Goal: Find specific page/section: Find specific page/section

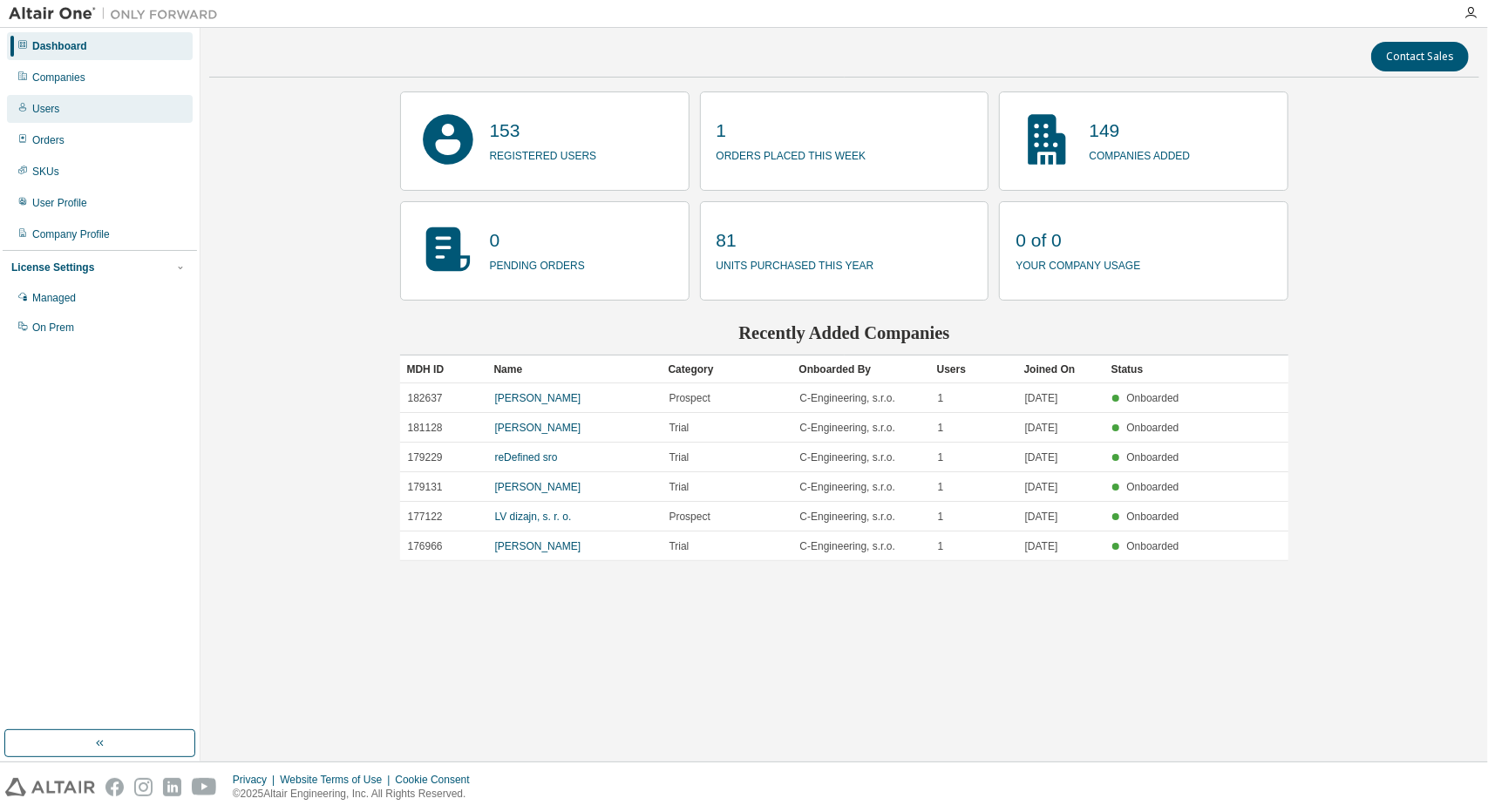
click at [74, 101] on div "Users" at bounding box center [99, 108] width 185 height 27
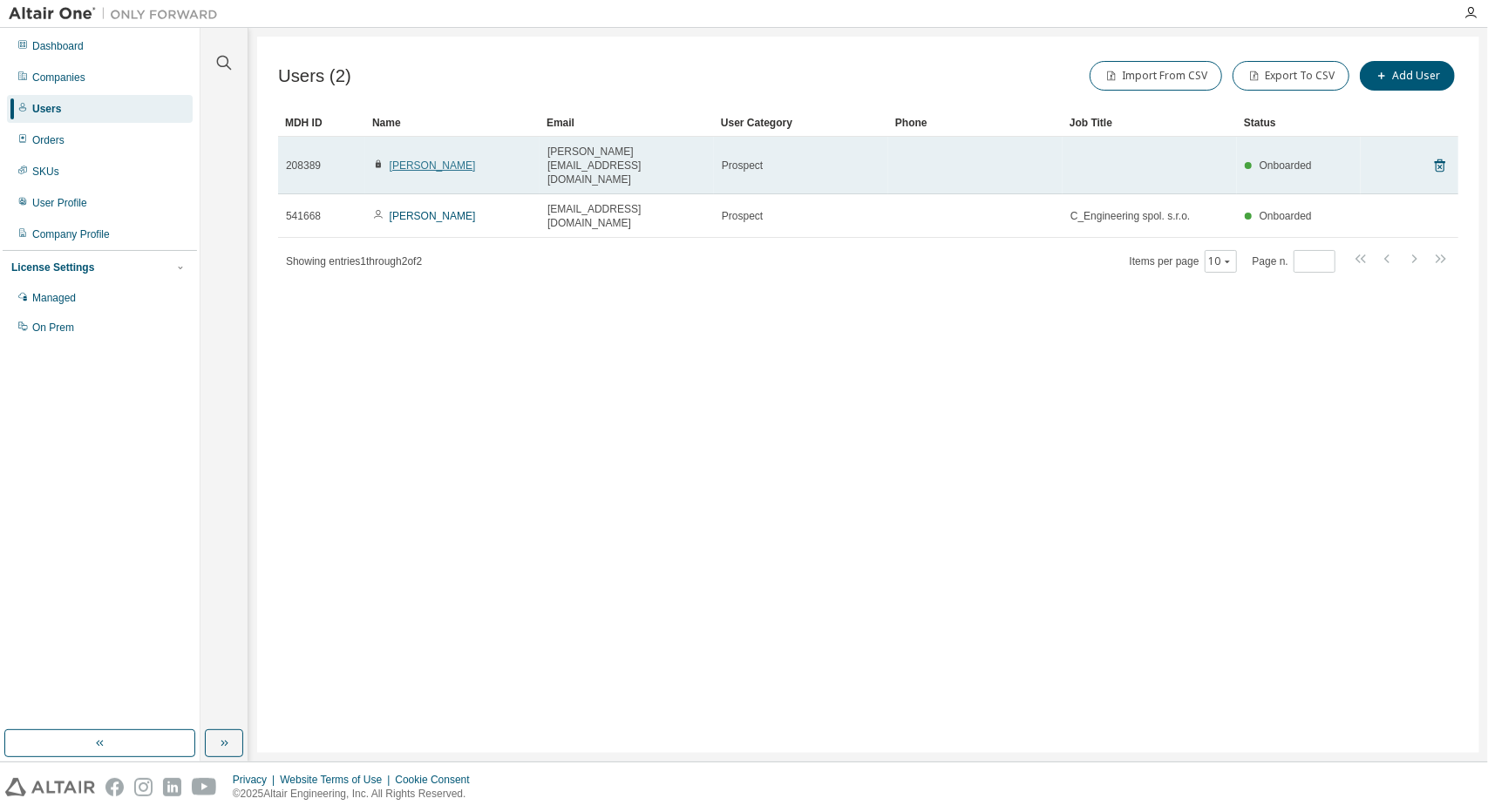
click at [417, 160] on link "Jan Rusnacko" at bounding box center [432, 166] width 86 height 12
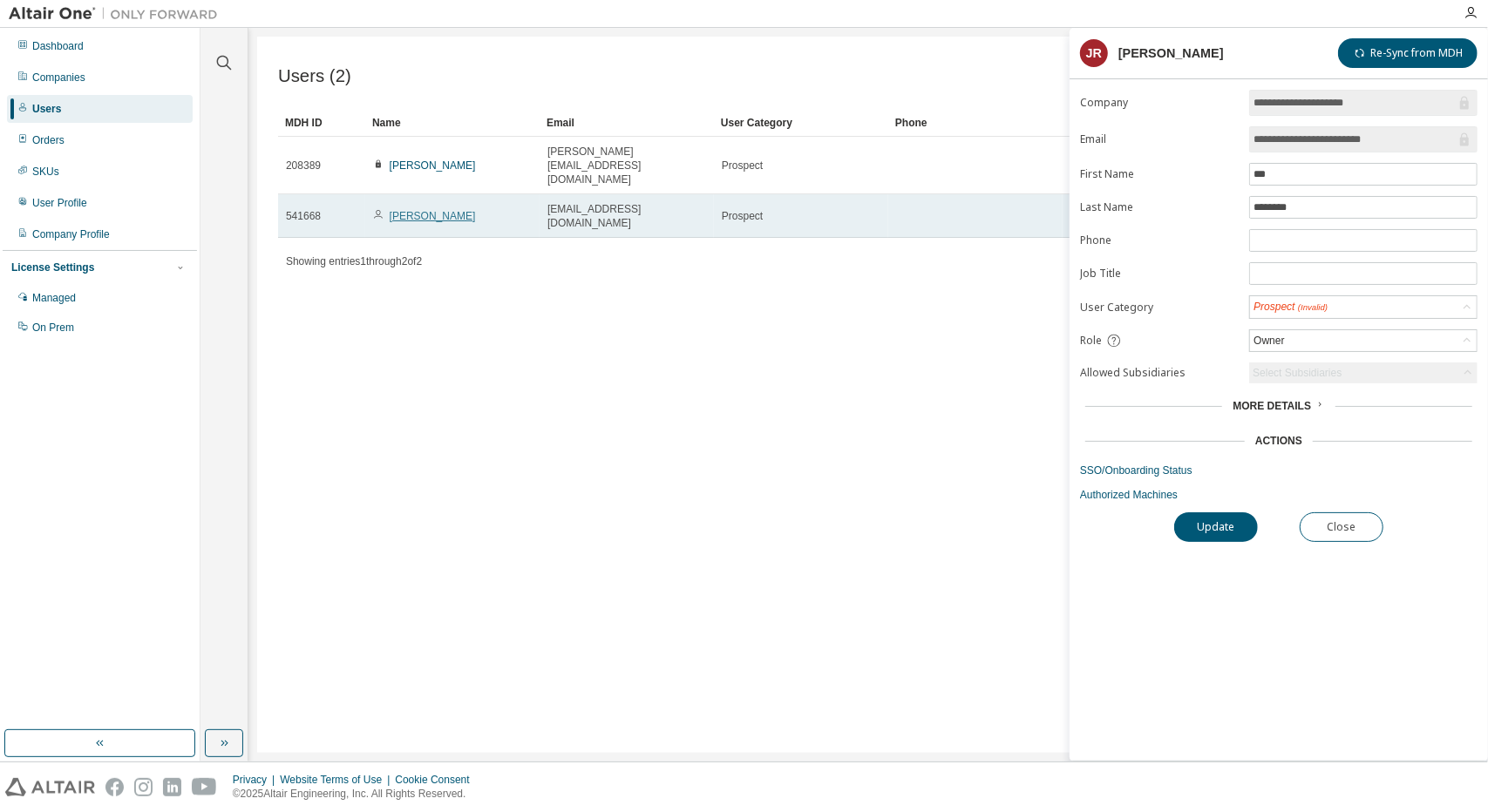
click at [438, 210] on link "Michaela Molitor" at bounding box center [432, 216] width 86 height 12
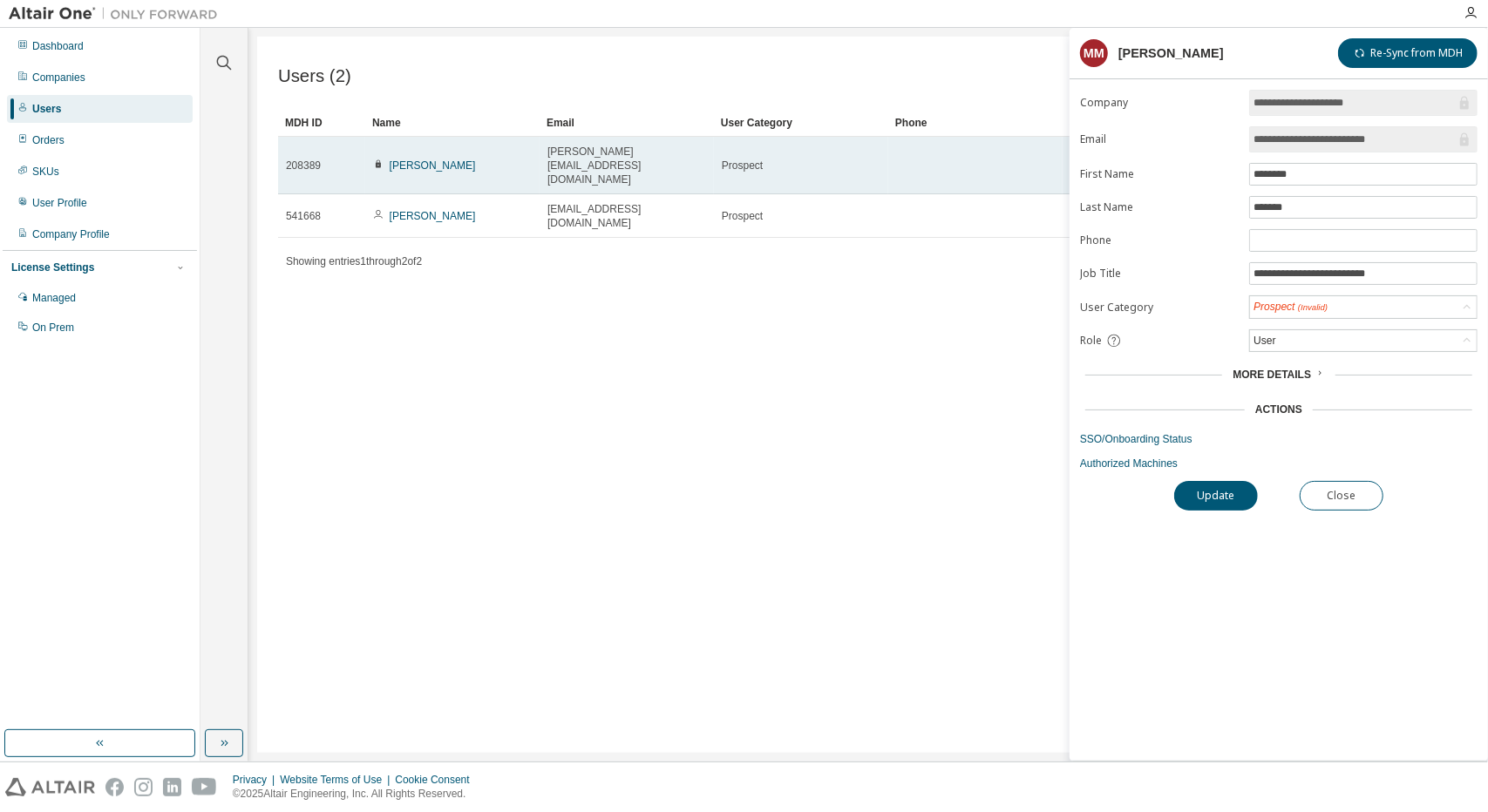
click at [439, 165] on td "Jan Rusnacko" at bounding box center [452, 165] width 175 height 58
click at [439, 160] on link "Jan Rusnacko" at bounding box center [432, 166] width 86 height 12
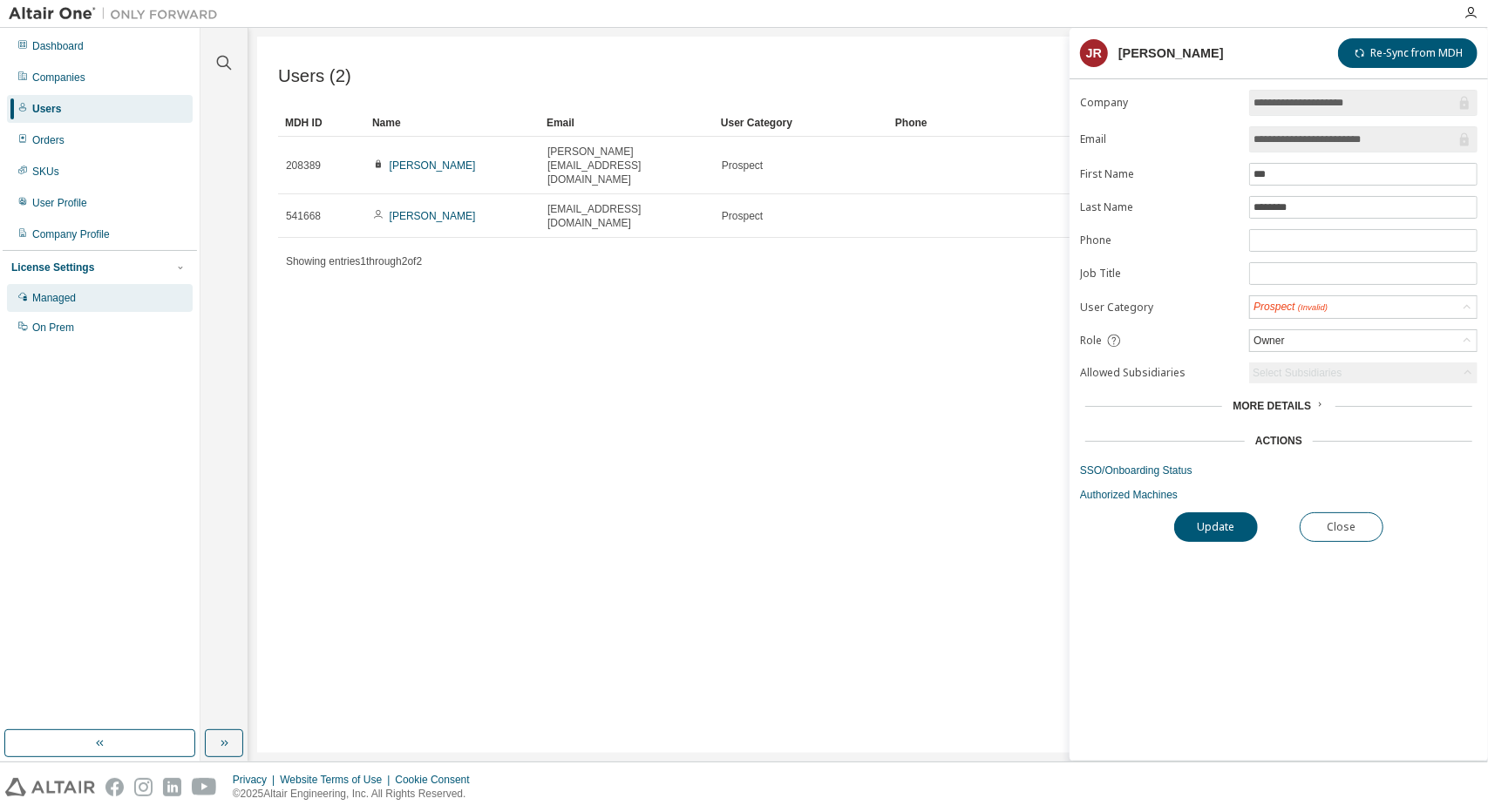
click at [96, 293] on div "Managed" at bounding box center [99, 297] width 185 height 27
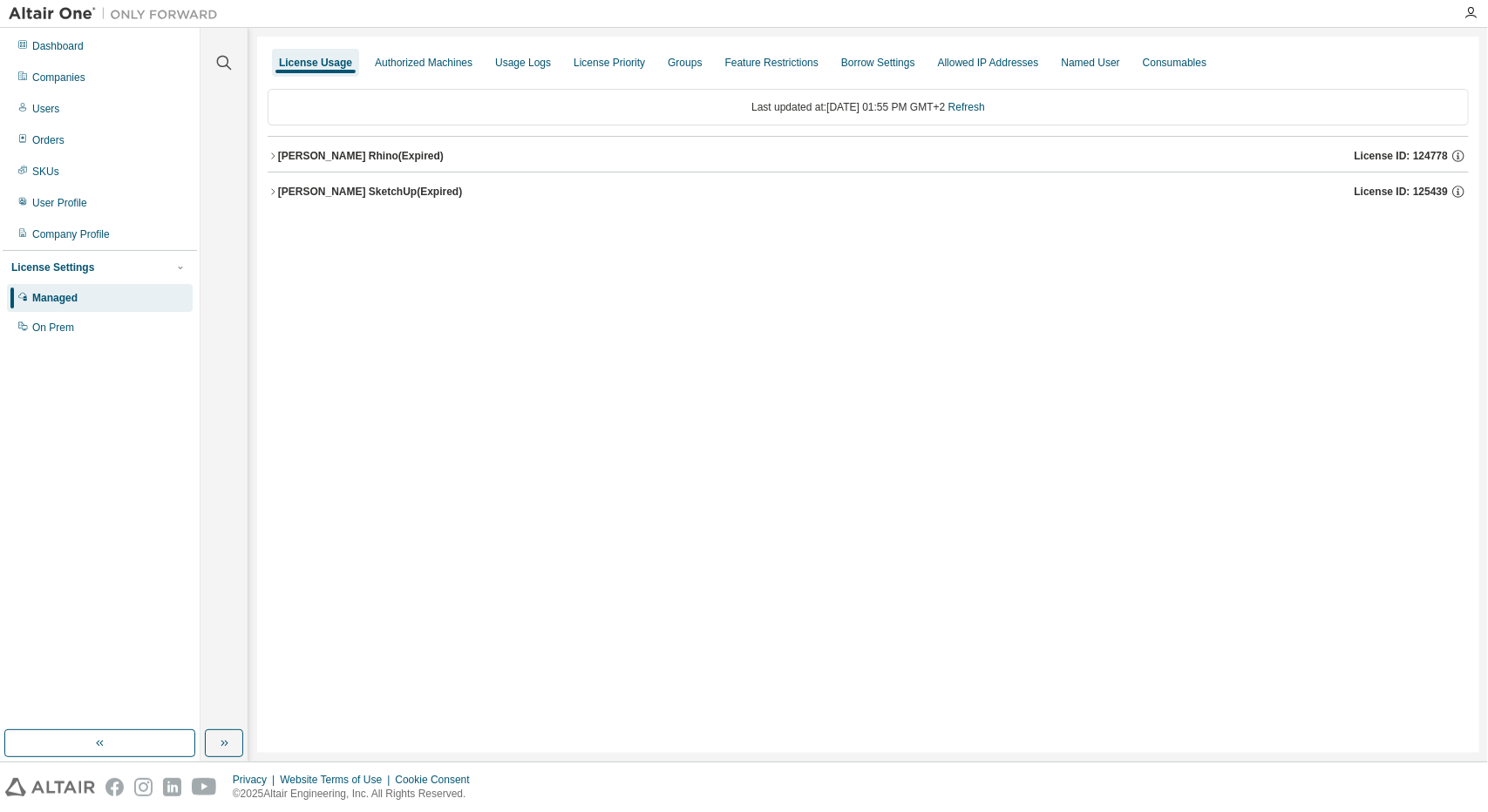
click at [277, 186] on icon "button" at bounding box center [273, 191] width 11 height 11
